Goal: Navigation & Orientation: Find specific page/section

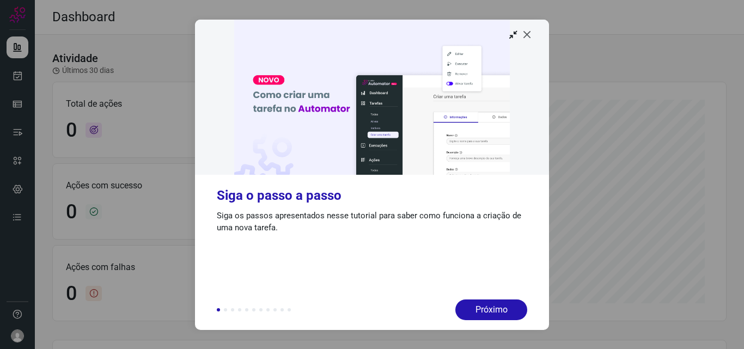
click at [525, 37] on icon at bounding box center [527, 34] width 11 height 11
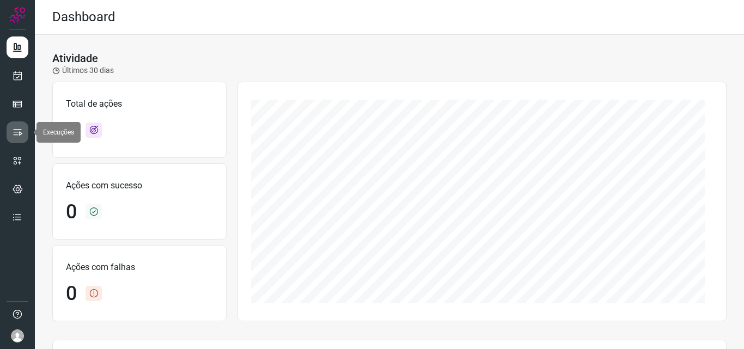
click at [21, 133] on icon at bounding box center [17, 132] width 11 height 11
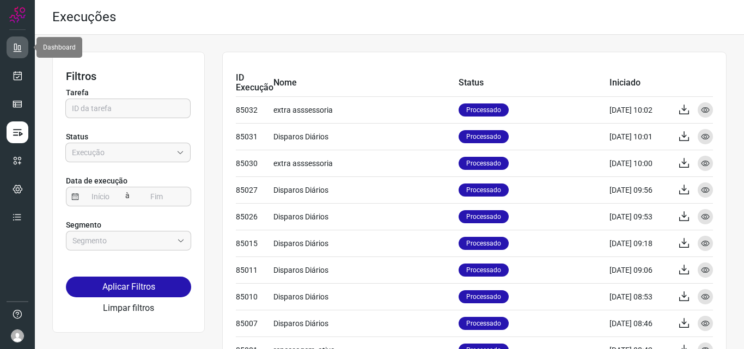
click at [11, 45] on link at bounding box center [18, 47] width 22 height 22
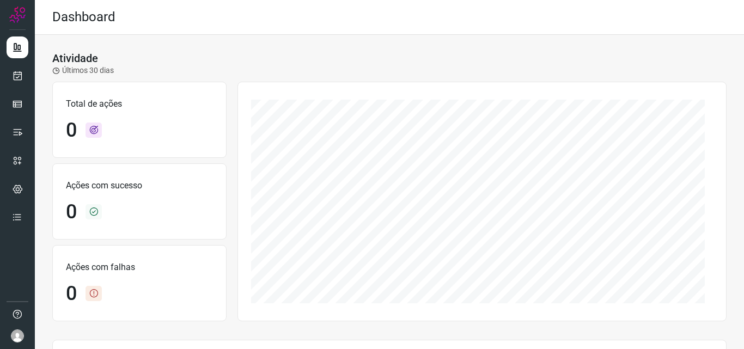
click at [54, 68] on icon at bounding box center [56, 71] width 8 height 8
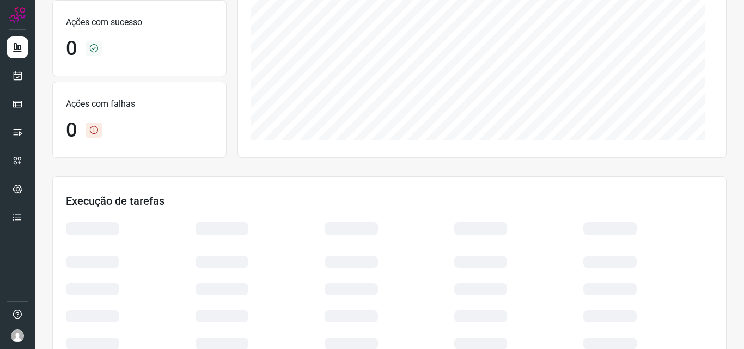
scroll to position [227, 0]
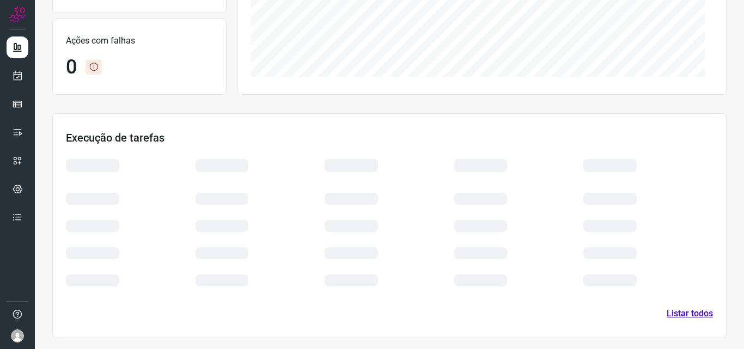
click at [674, 311] on link "Listar todos" at bounding box center [690, 313] width 46 height 13
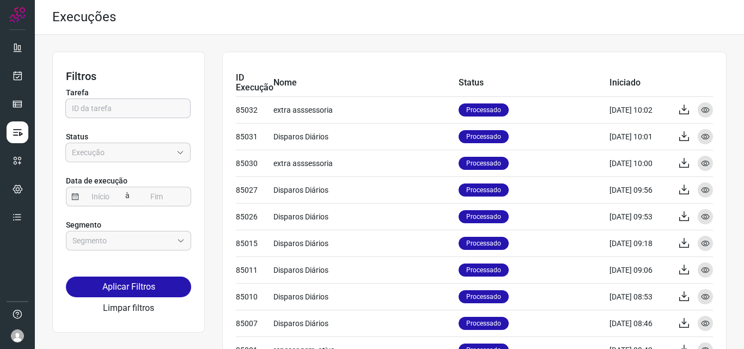
click at [157, 114] on input "text" at bounding box center [128, 108] width 112 height 19
click at [136, 153] on input "Empresa:" at bounding box center [122, 152] width 100 height 19
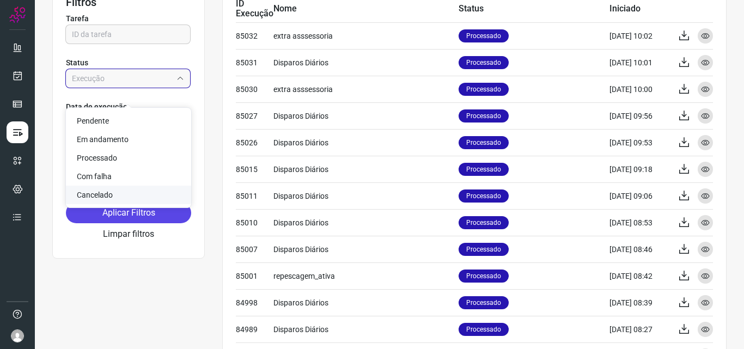
scroll to position [54, 0]
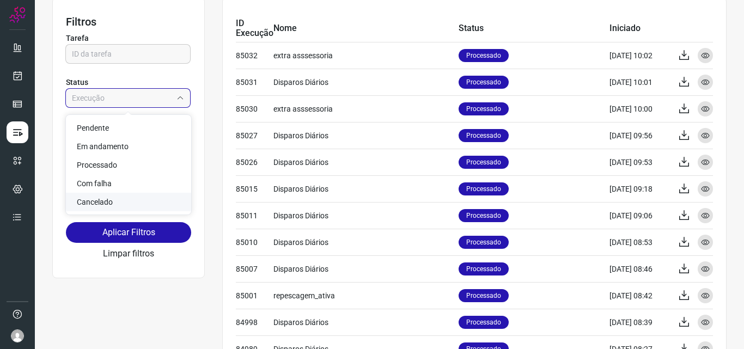
click at [71, 257] on div "Filtros Tarefa Status Data de execução à Segmento Aplicar Filtros Limpar filtros" at bounding box center [128, 137] width 153 height 281
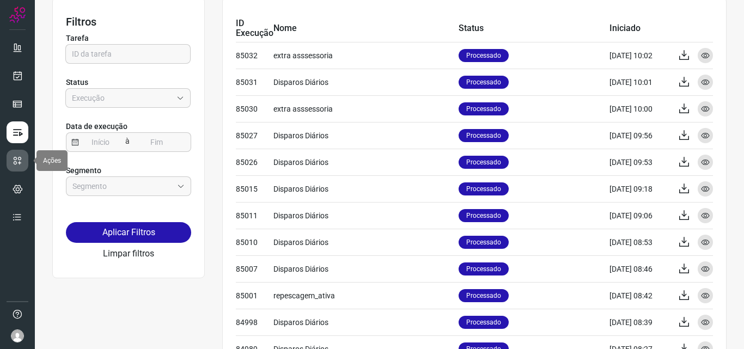
click at [24, 163] on link at bounding box center [18, 161] width 22 height 22
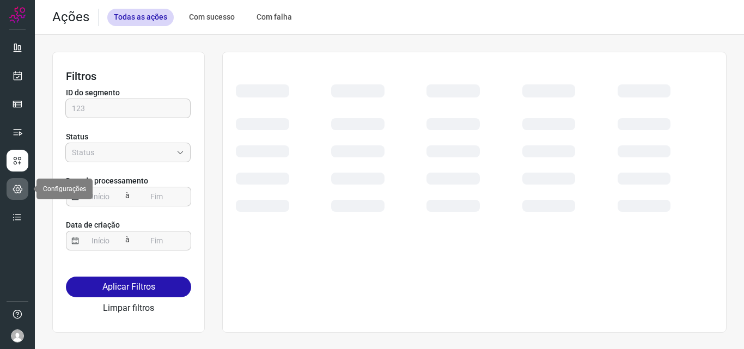
click at [21, 185] on icon at bounding box center [18, 189] width 10 height 11
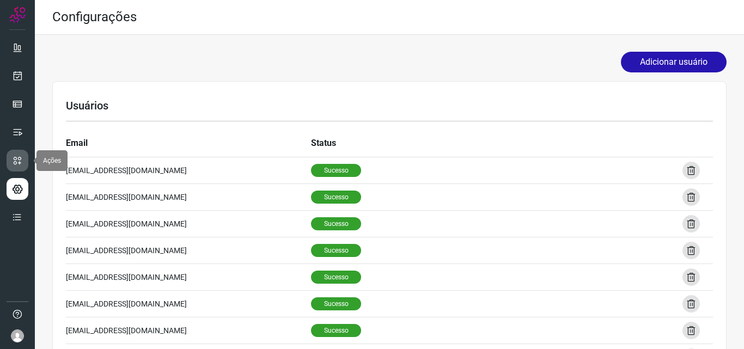
click at [17, 162] on icon at bounding box center [17, 160] width 11 height 11
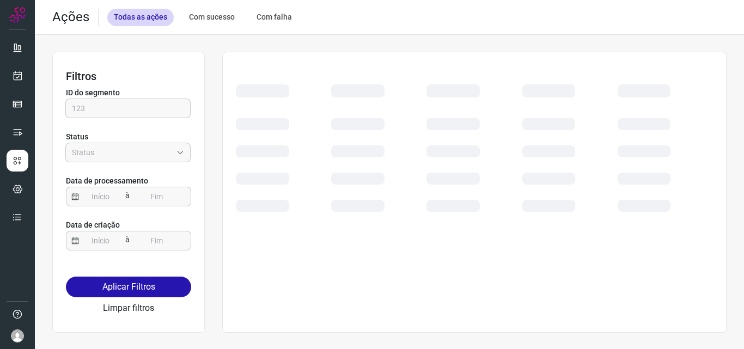
click at [221, 19] on div "Com sucesso" at bounding box center [211, 17] width 59 height 17
type input "Sucesso"
click at [149, 22] on div "Todas as ações" at bounding box center [140, 17] width 66 height 17
click at [13, 70] on link at bounding box center [18, 76] width 22 height 22
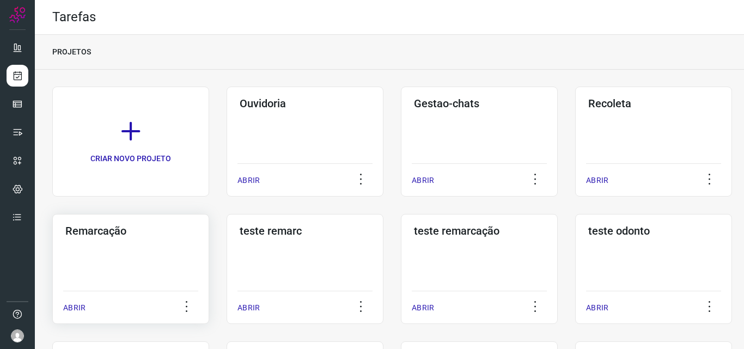
click at [102, 230] on h3 "Remarcação" at bounding box center [130, 230] width 131 height 13
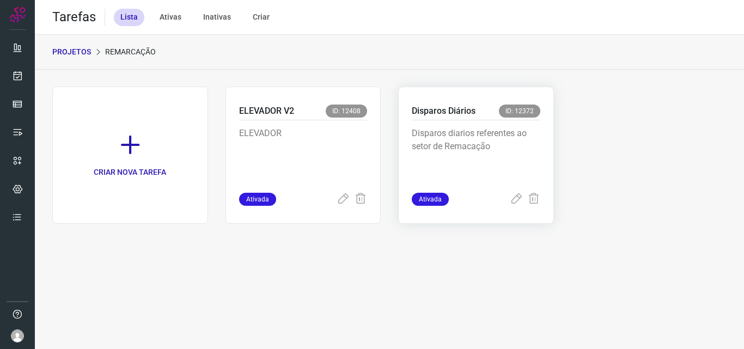
click at [464, 150] on p "Disparos diarios referentes ao setor de Remacação" at bounding box center [476, 154] width 129 height 54
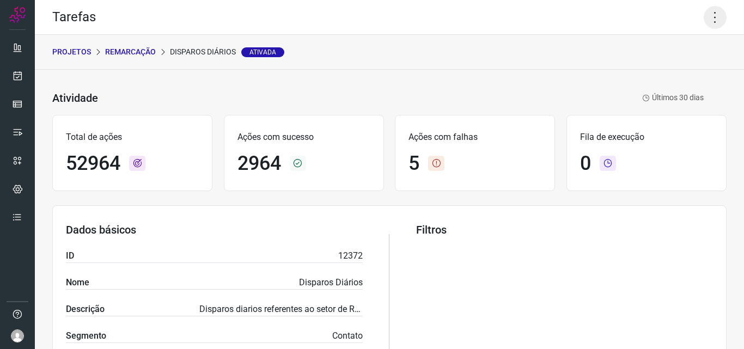
click at [704, 19] on icon at bounding box center [715, 17] width 23 height 23
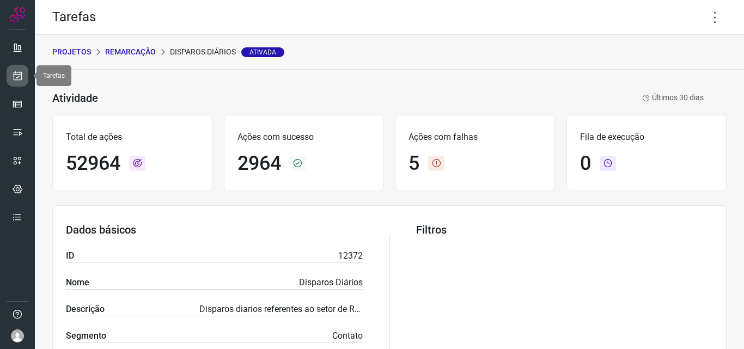
click at [18, 77] on icon at bounding box center [17, 75] width 11 height 11
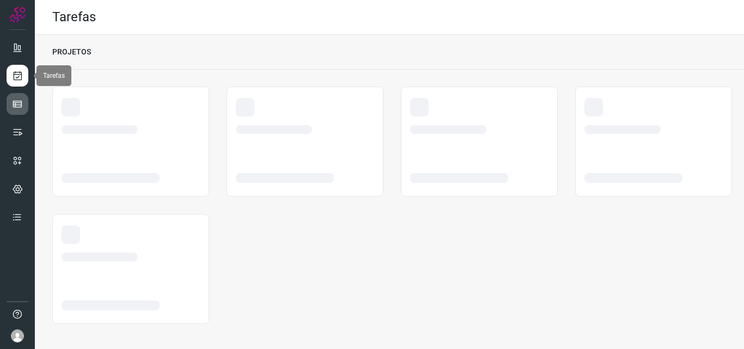
click at [15, 104] on icon at bounding box center [17, 104] width 11 height 11
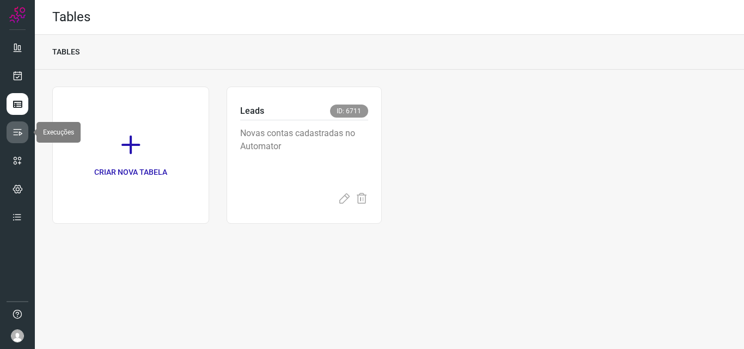
click at [22, 132] on icon at bounding box center [17, 132] width 11 height 11
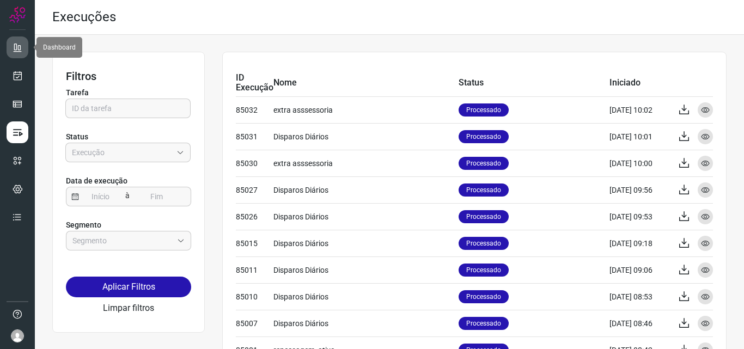
click at [17, 45] on icon at bounding box center [17, 47] width 11 height 11
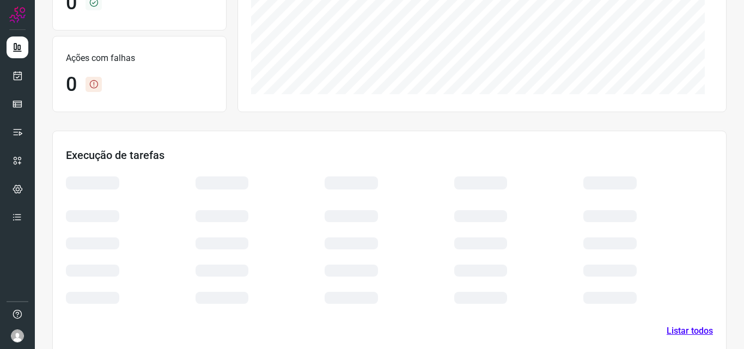
scroll to position [218, 0]
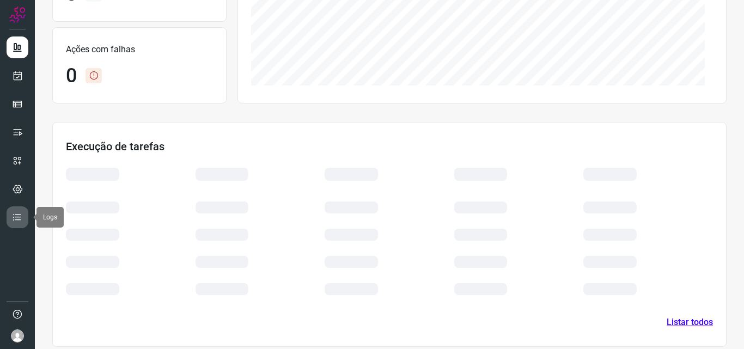
click at [16, 209] on link at bounding box center [18, 217] width 22 height 22
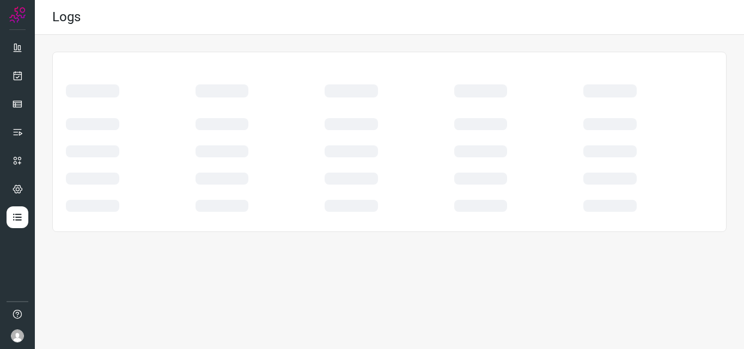
click at [18, 36] on div at bounding box center [17, 174] width 35 height 349
click at [18, 44] on icon at bounding box center [17, 47] width 11 height 11
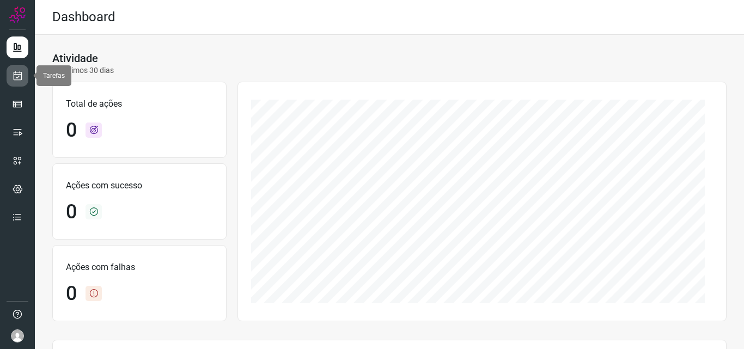
click at [9, 76] on link at bounding box center [18, 76] width 22 height 22
